Goal: Transaction & Acquisition: Purchase product/service

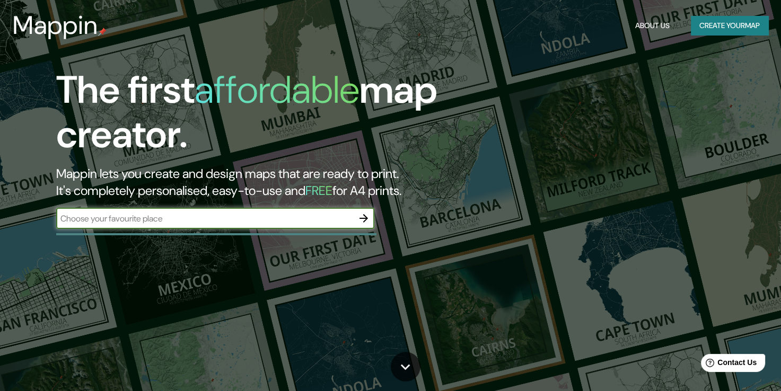
click at [199, 224] on div "​" at bounding box center [215, 218] width 318 height 21
type input "p"
type input "peru piura av. educativa"
click at [362, 221] on icon "button" at bounding box center [363, 218] width 13 height 13
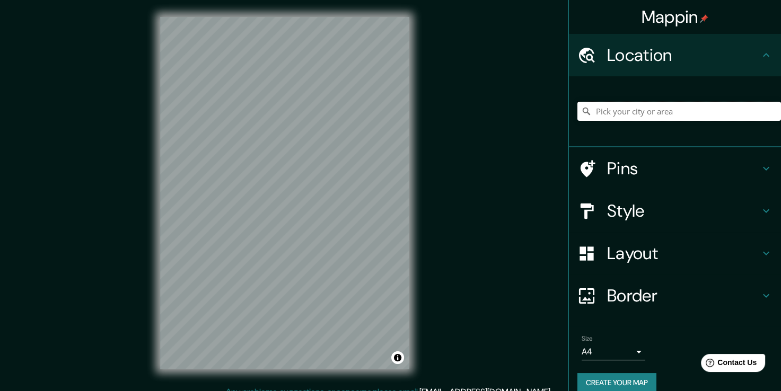
click at [608, 111] on input "Pick your city or area" at bounding box center [679, 111] width 204 height 19
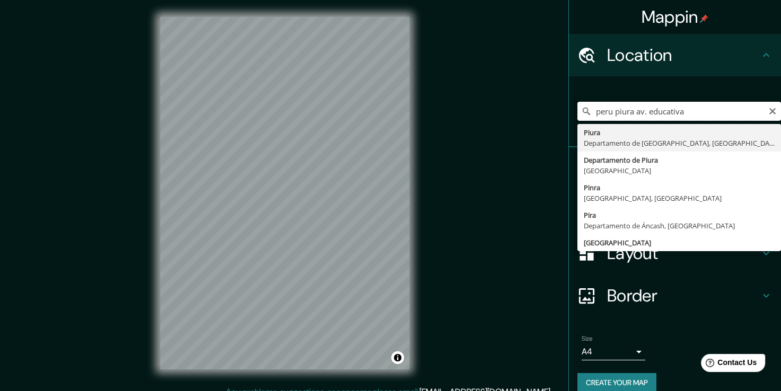
drag, startPoint x: 676, startPoint y: 111, endPoint x: 628, endPoint y: 101, distance: 48.9
click at [628, 101] on div "peru piura av. educativa [GEOGRAPHIC_DATA], [GEOGRAPHIC_DATA] Departamento de […" at bounding box center [679, 111] width 204 height 53
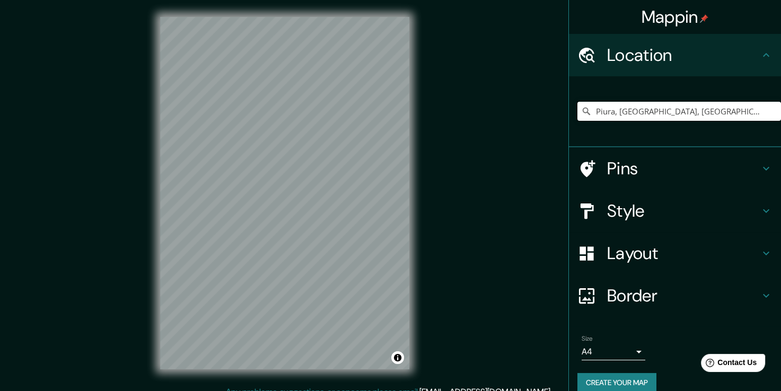
type input "Piura, [GEOGRAPHIC_DATA], [GEOGRAPHIC_DATA]"
